Goal: Task Accomplishment & Management: Manage account settings

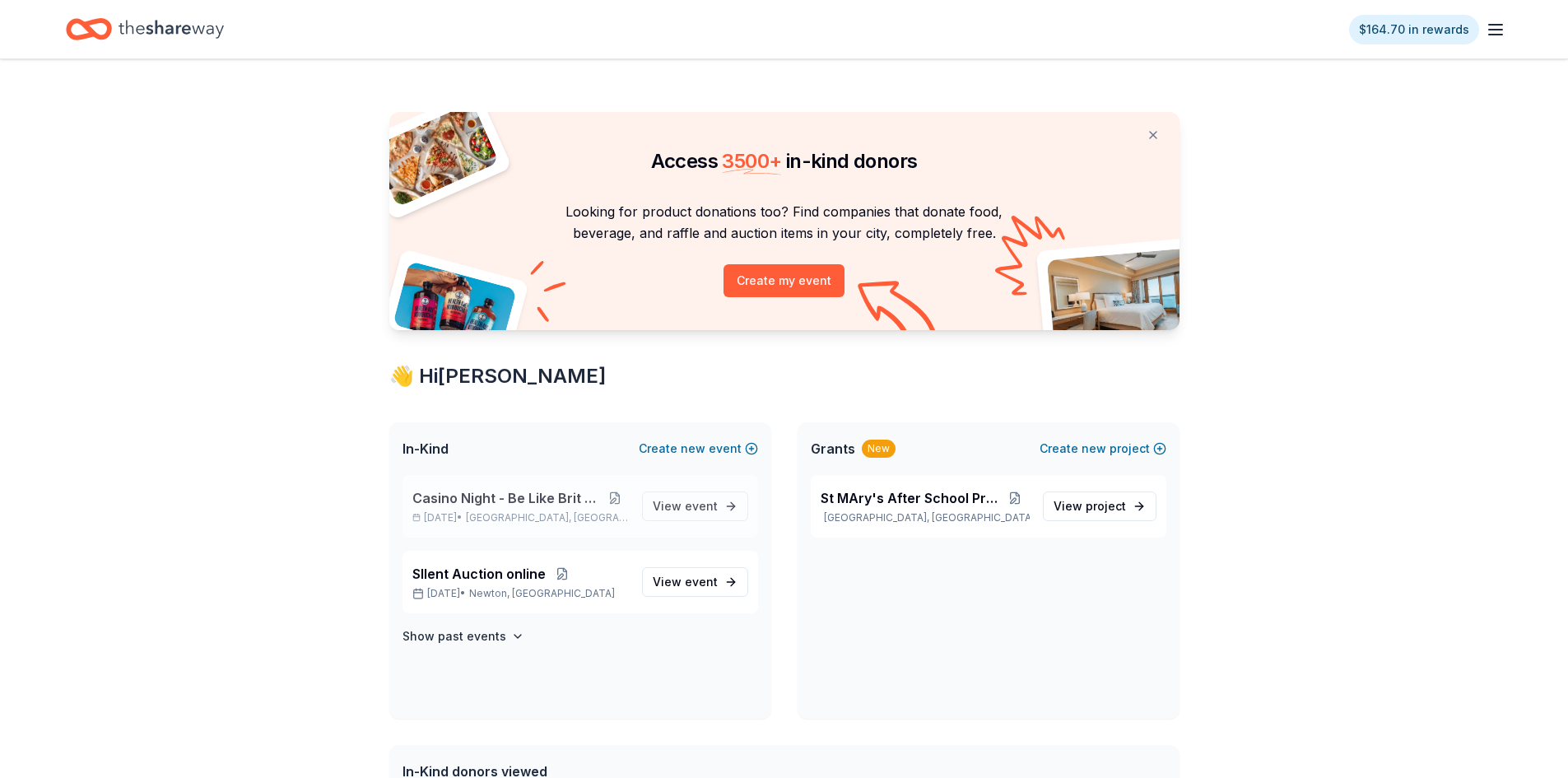
drag, startPoint x: 542, startPoint y: 499, endPoint x: 618, endPoint y: 497, distance: 76.0
click at [542, 499] on span "Casino Night - Be Like Brit 15 Years" at bounding box center [506, 498] width 190 height 20
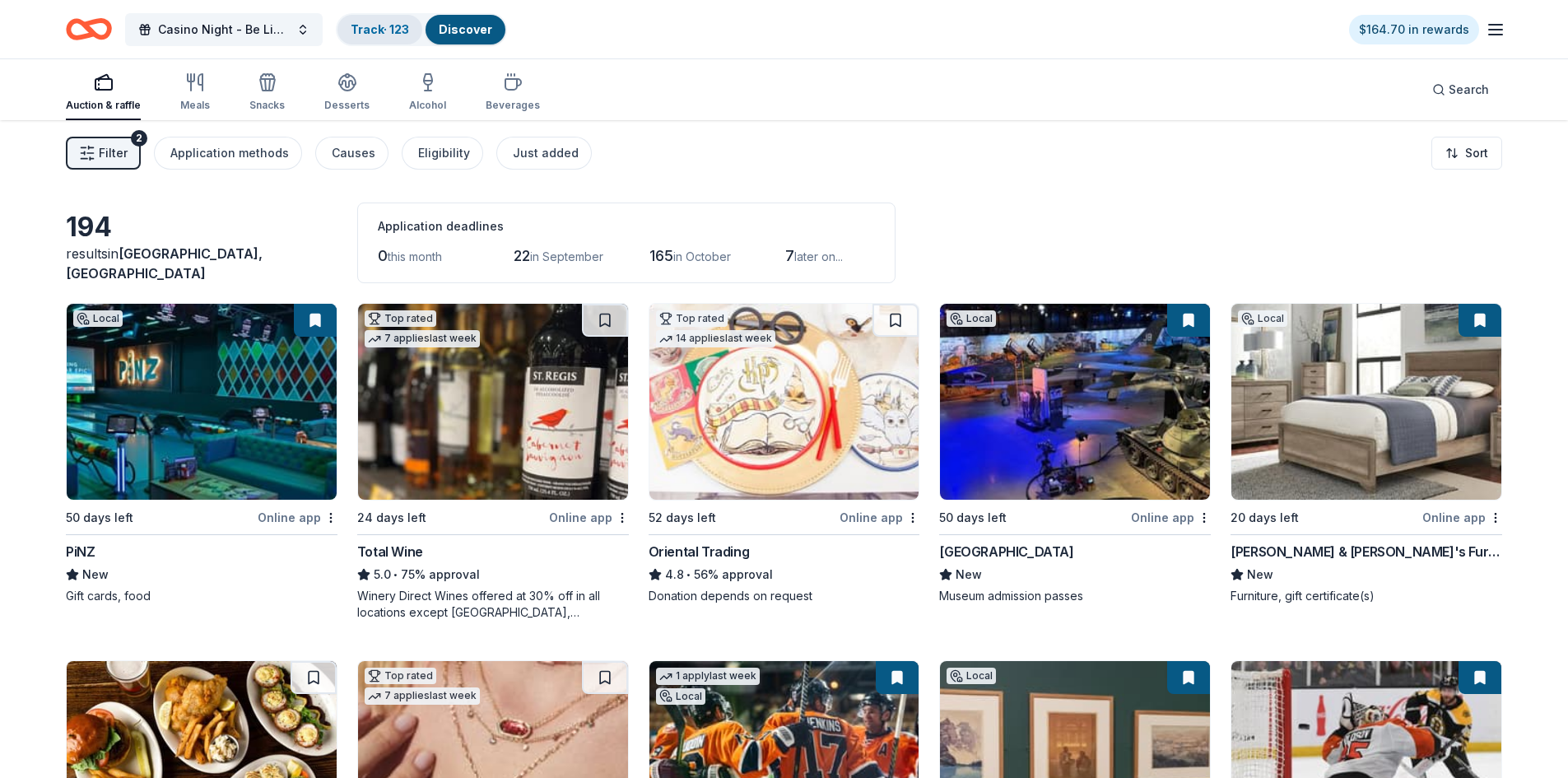
click at [368, 28] on link "Track · 123" at bounding box center [379, 28] width 58 height 14
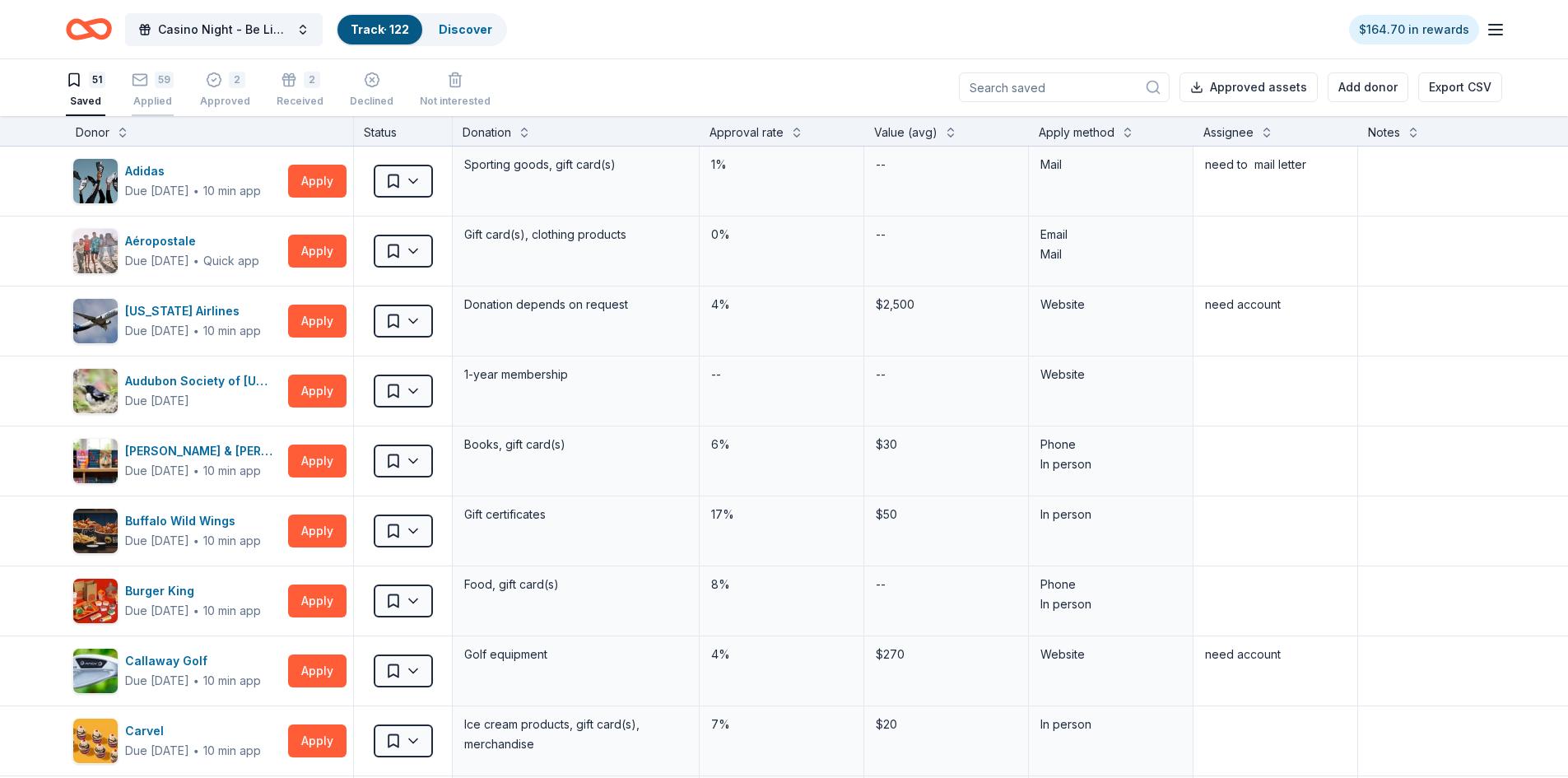
click at [160, 74] on div "59" at bounding box center [164, 80] width 19 height 16
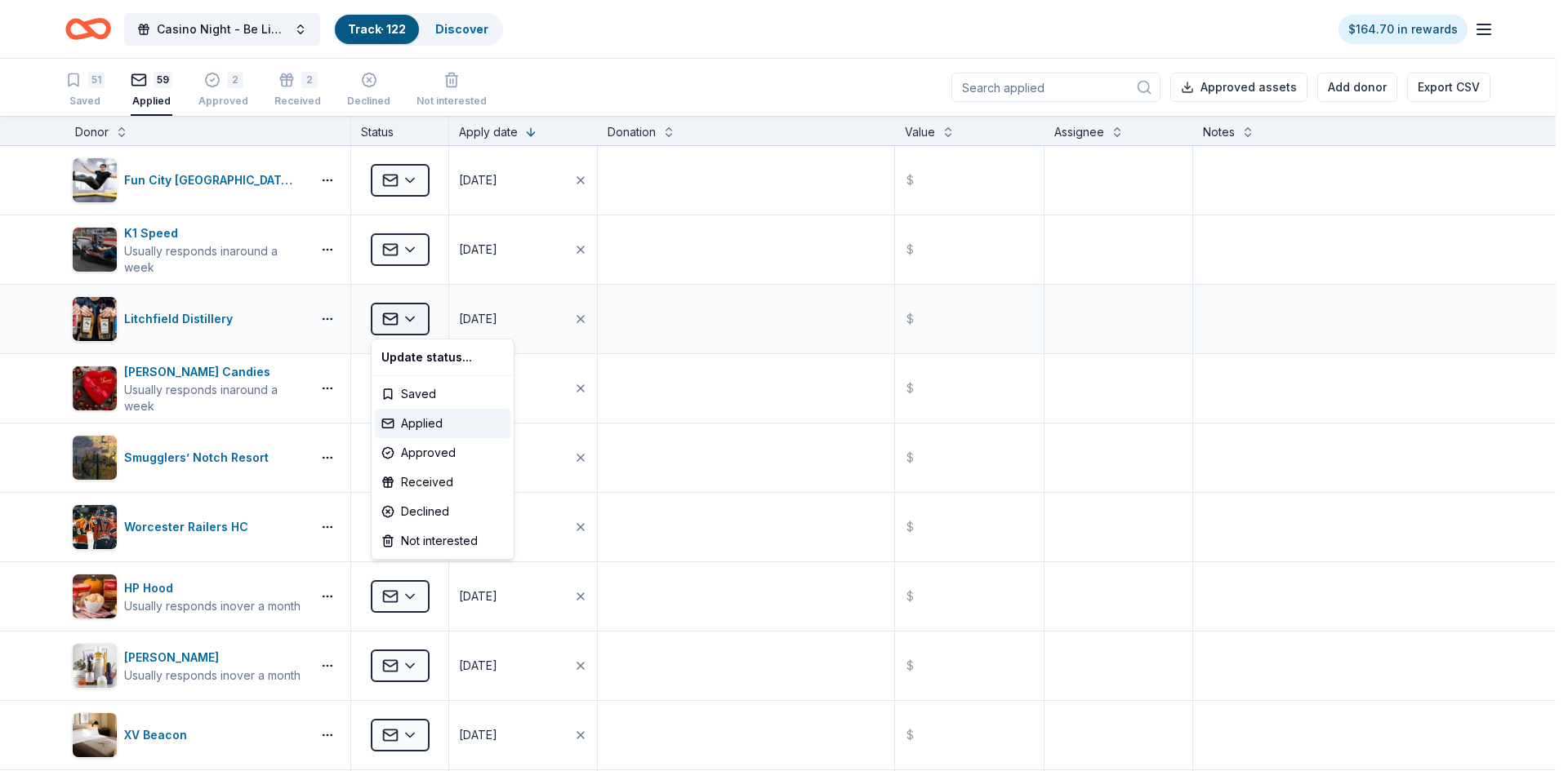
click at [409, 321] on html "Casino Night - Be Like Brit 15 Years Track · 122 Discover $164.70 in rewards 51…" at bounding box center [784, 385] width 1568 height 771
click at [430, 453] on div "Approved" at bounding box center [442, 453] width 136 height 30
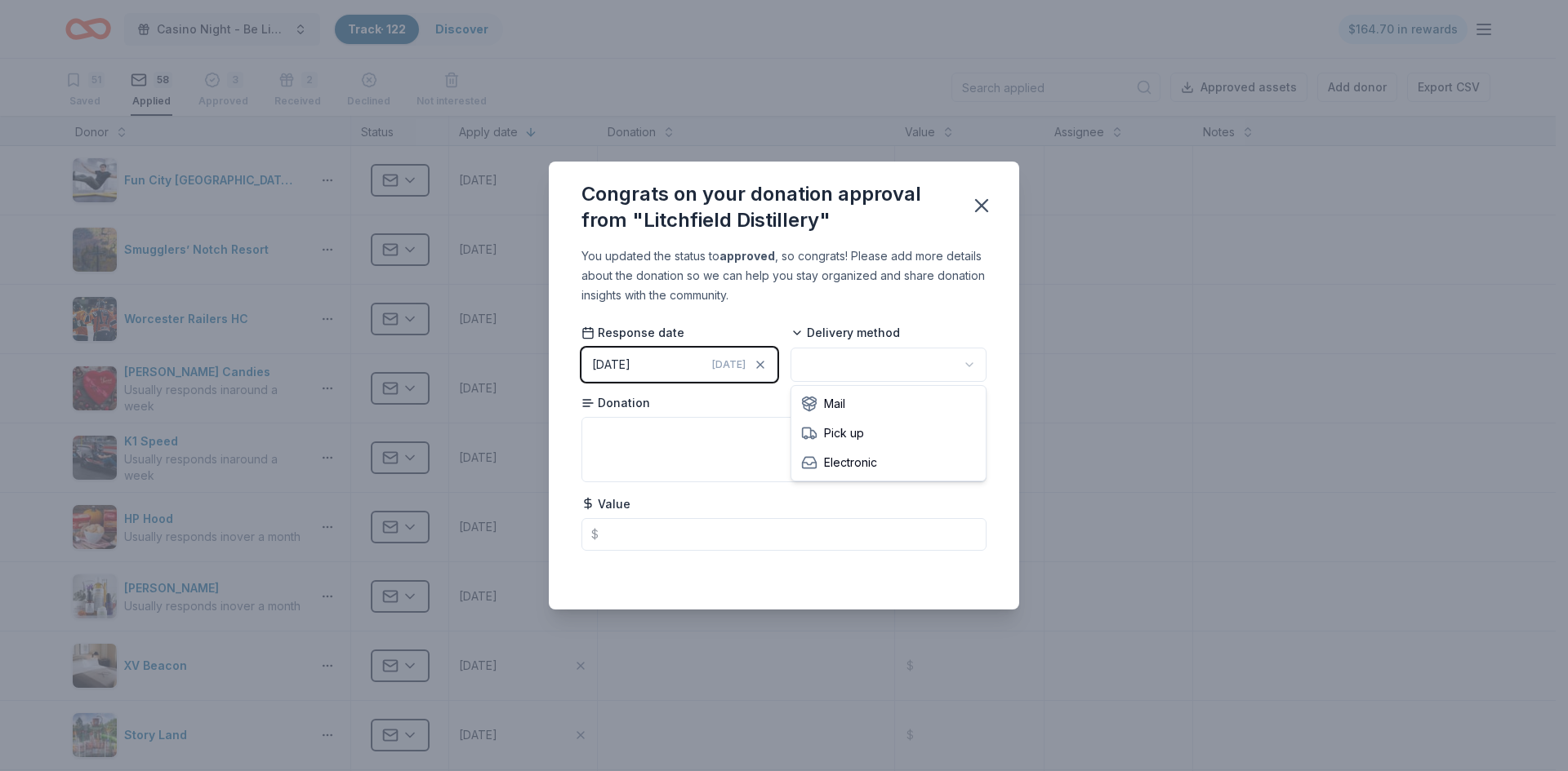
click at [834, 361] on html "Casino Night - Be Like Brit 15 Years Track · 122 Discover $164.70 in rewards 51…" at bounding box center [784, 385] width 1568 height 771
click at [981, 207] on icon "button" at bounding box center [981, 205] width 12 height 12
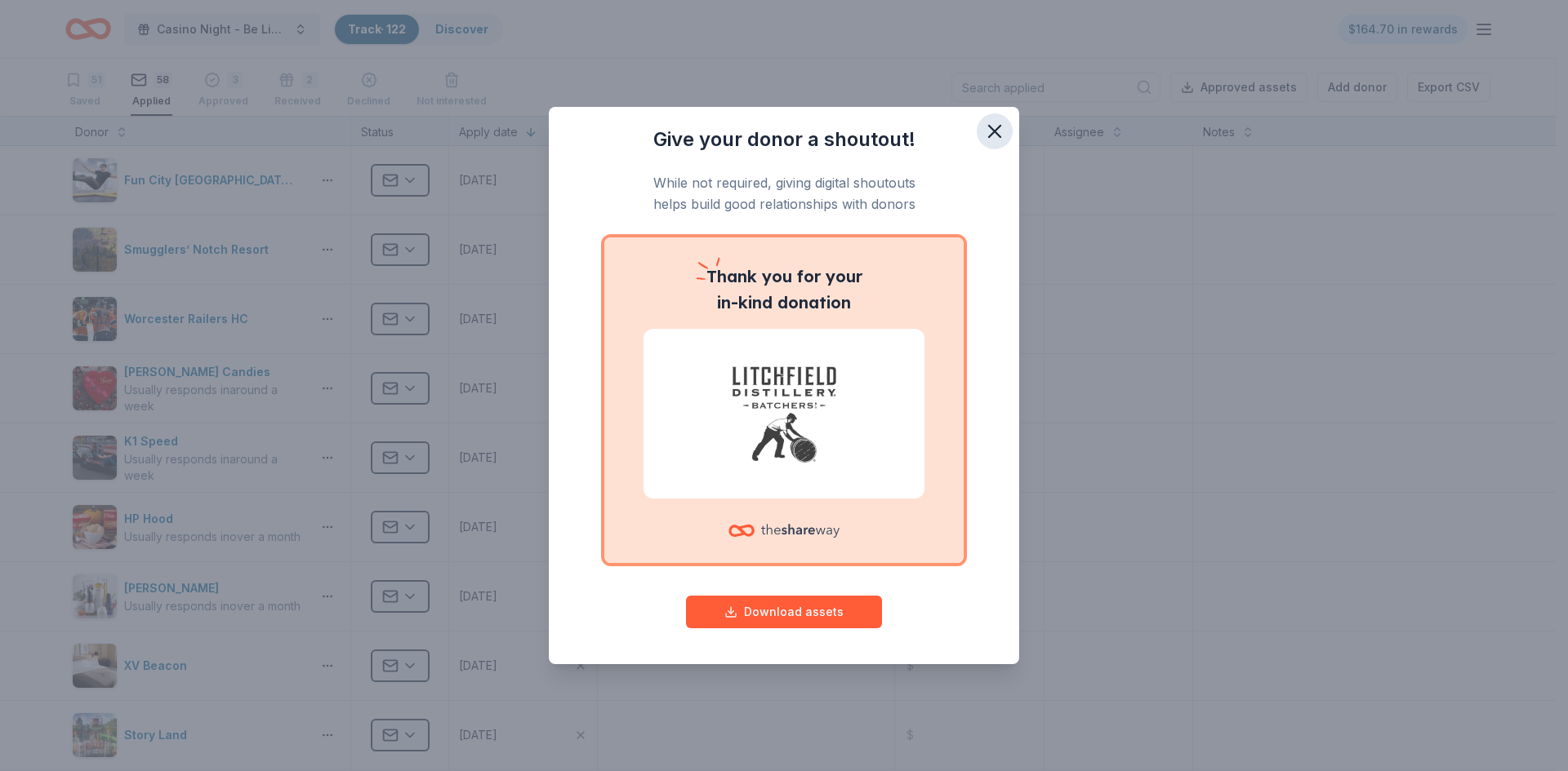
click at [1000, 132] on icon "button" at bounding box center [994, 130] width 23 height 22
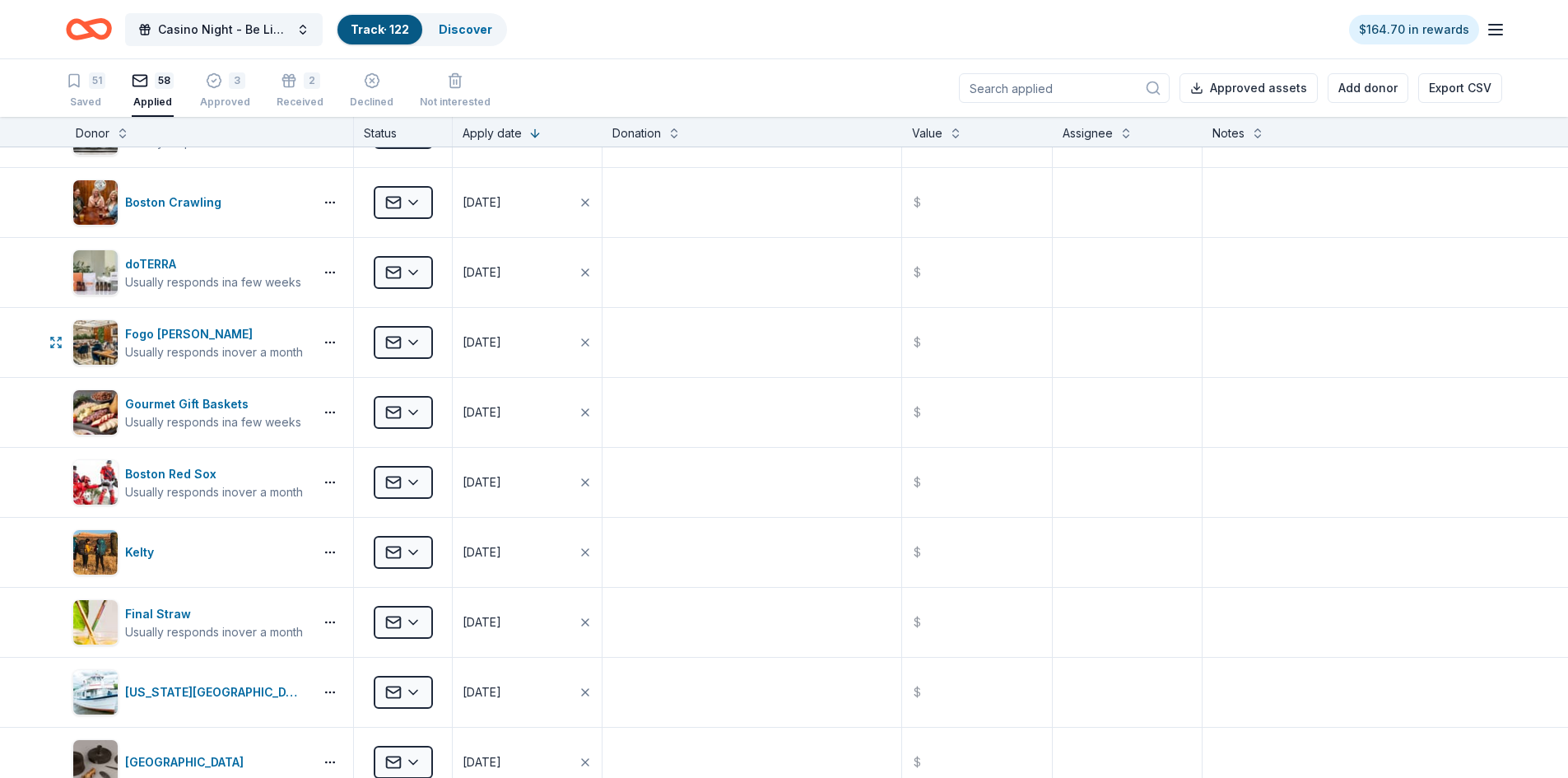
scroll to position [1482, 0]
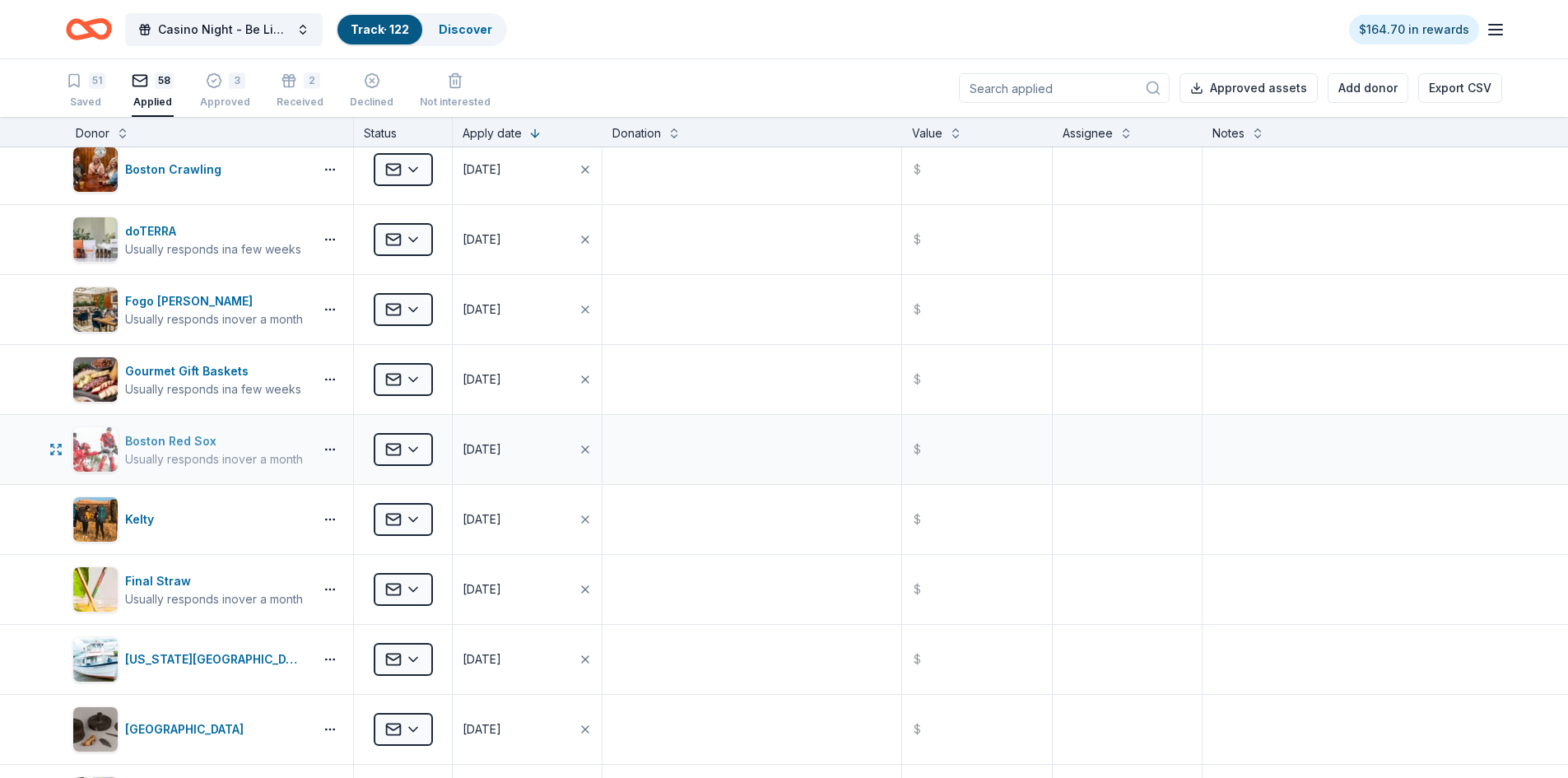
click at [153, 439] on div "Boston Red Sox" at bounding box center [214, 441] width 178 height 20
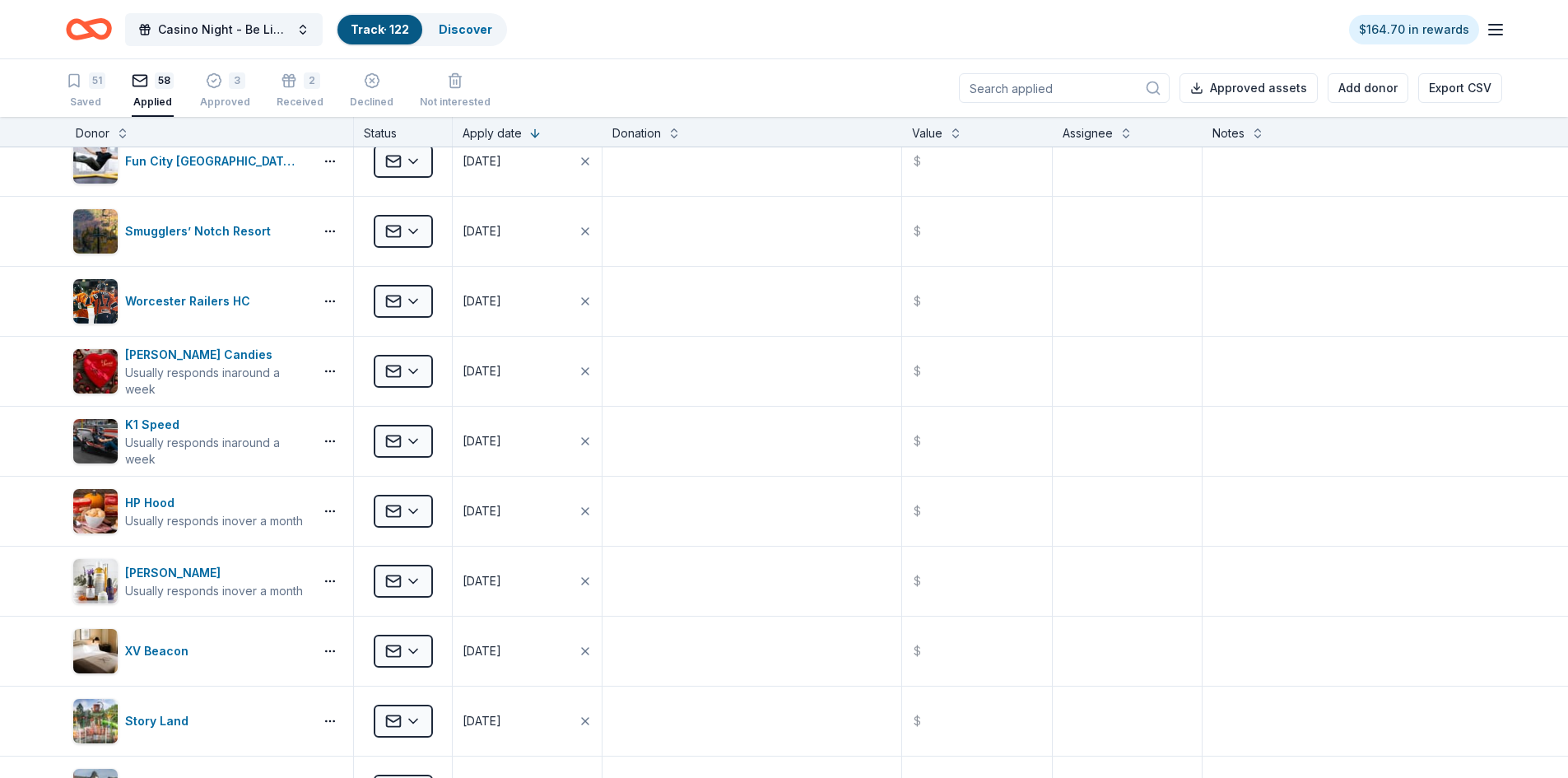
scroll to position [0, 0]
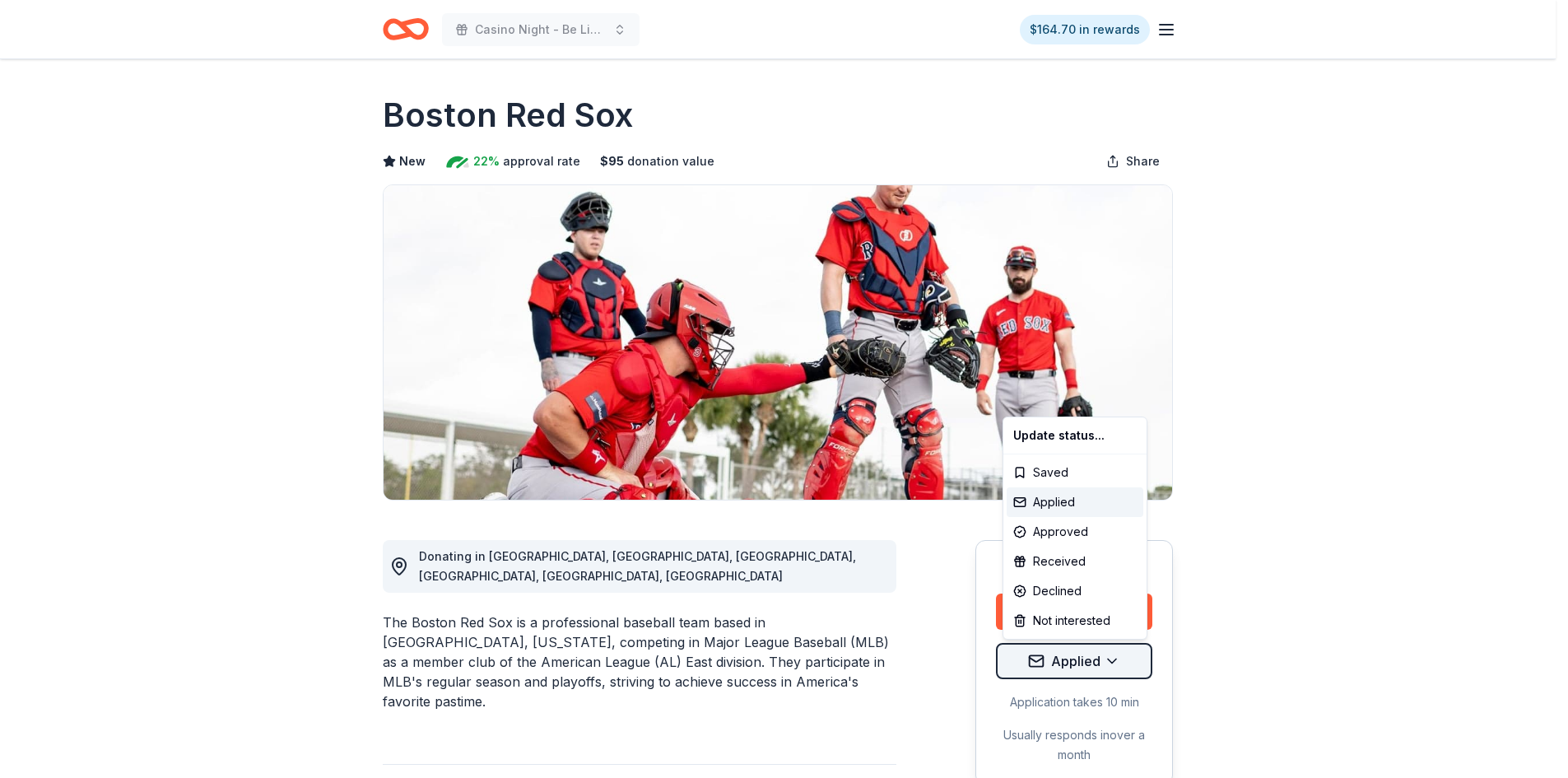
click at [1084, 664] on html "Casino Night - Be Like Brit 15 Years $164.70 in rewards Due [DATE] Share Boston…" at bounding box center [784, 389] width 1568 height 778
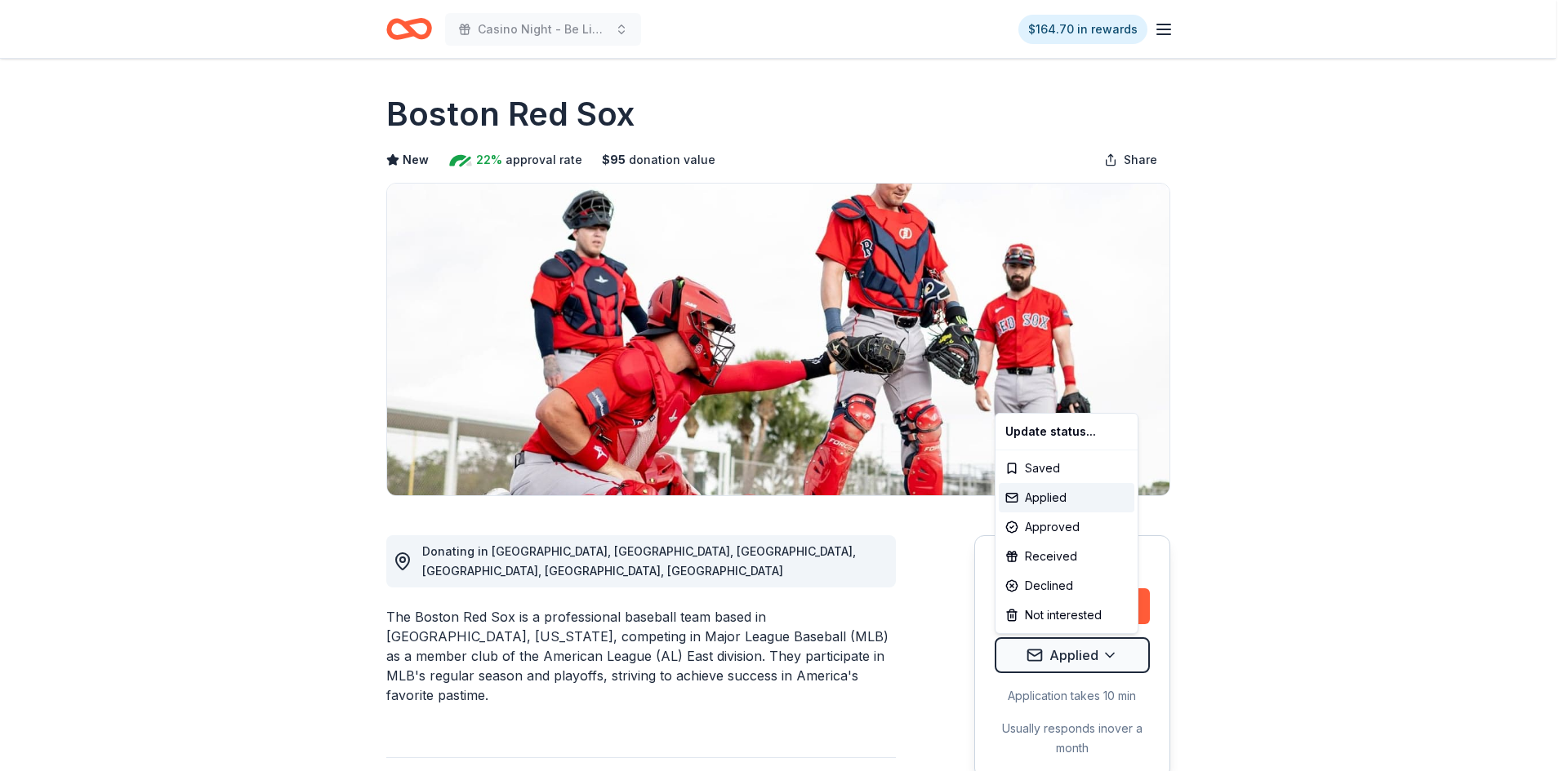
click at [1338, 559] on html "Casino Night - Be Like Brit 15 Years $164.70 in rewards Due [DATE] Share Boston…" at bounding box center [784, 385] width 1568 height 771
